Goal: Register for event/course

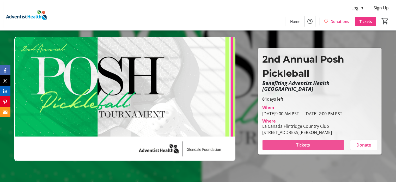
click at [296, 143] on span at bounding box center [303, 145] width 81 height 13
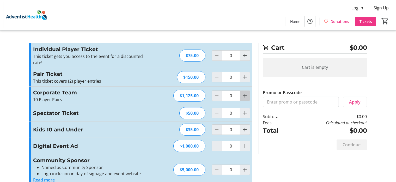
click at [245, 94] on mat-icon "Increment by one" at bounding box center [245, 96] width 6 height 6
type input "1"
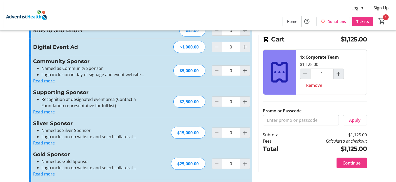
scroll to position [104, 0]
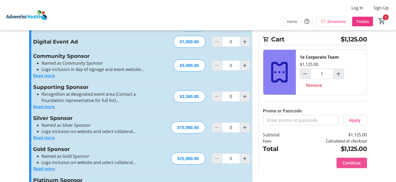
click at [342, 161] on span at bounding box center [352, 163] width 31 height 13
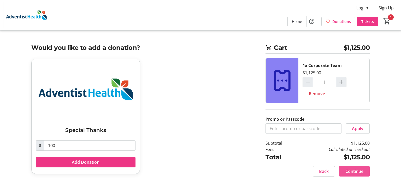
click at [358, 170] on span "Continue" at bounding box center [354, 171] width 18 height 6
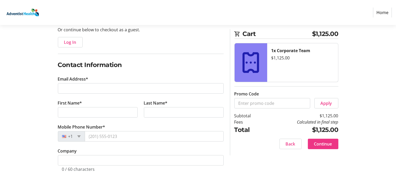
scroll to position [57, 0]
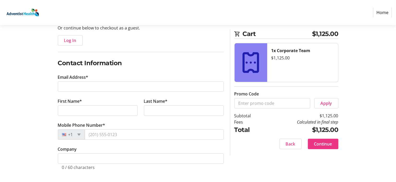
click at [259, 154] on section "Cart $1,125.00 1x Corporate Team $1,125.00 Promo Code Apply Subtotal $1,125.00 …" at bounding box center [287, 92] width 104 height 126
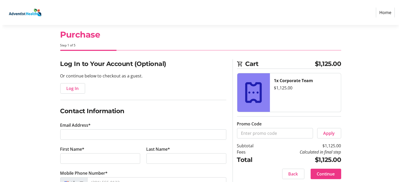
scroll to position [0, 0]
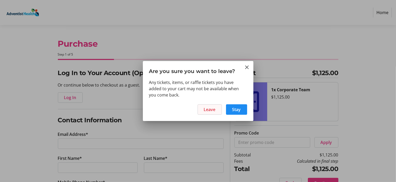
click at [215, 108] on span "Leave" at bounding box center [210, 109] width 12 height 6
